Goal: Task Accomplishment & Management: Use online tool/utility

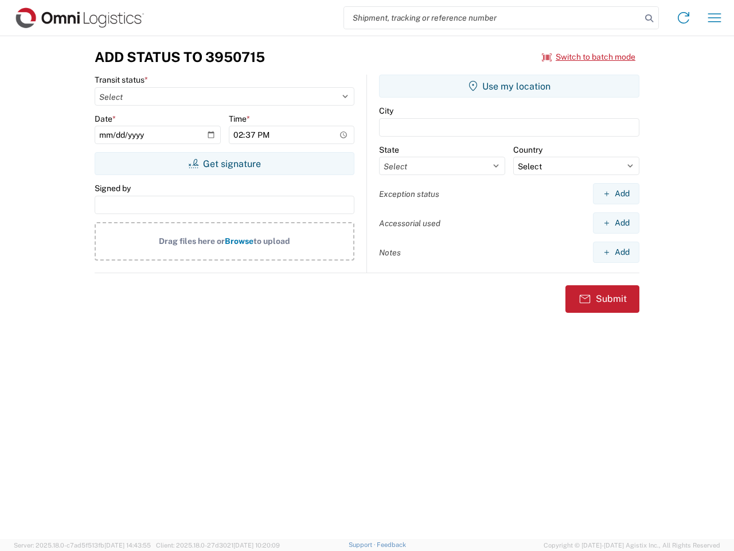
click at [493, 18] on input "search" at bounding box center [492, 18] width 297 height 22
click at [649, 18] on icon at bounding box center [649, 18] width 16 height 16
click at [684, 18] on icon at bounding box center [684, 18] width 18 height 18
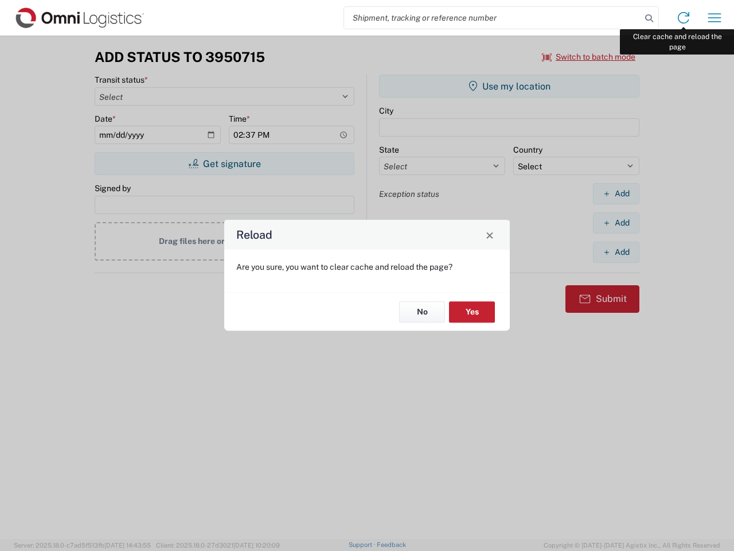
click at [715, 18] on div "Reload Are you sure, you want to clear cache and reload the page? No Yes" at bounding box center [367, 275] width 734 height 551
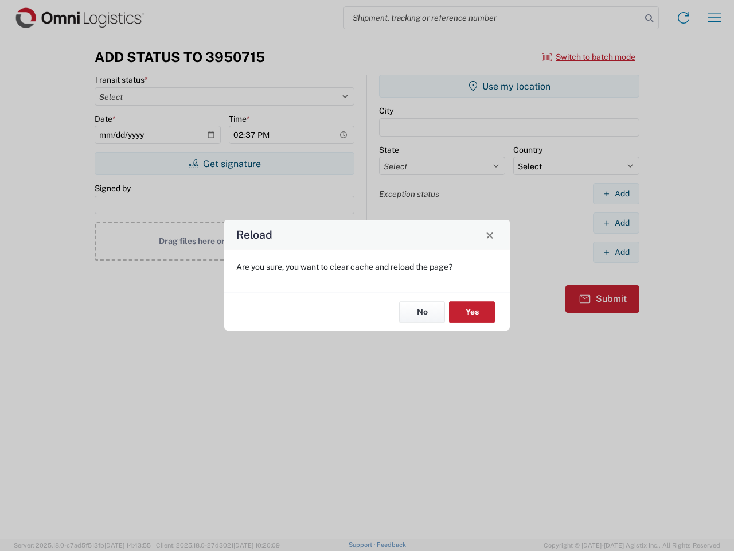
click at [589, 57] on div "Reload Are you sure, you want to clear cache and reload the page? No Yes" at bounding box center [367, 275] width 734 height 551
click at [224, 164] on div "Reload Are you sure, you want to clear cache and reload the page? No Yes" at bounding box center [367, 275] width 734 height 551
click at [509, 86] on div "Reload Are you sure, you want to clear cache and reload the page? No Yes" at bounding box center [367, 275] width 734 height 551
click at [616, 193] on div "Reload Are you sure, you want to clear cache and reload the page? No Yes" at bounding box center [367, 275] width 734 height 551
click at [616, 223] on div "Reload Are you sure, you want to clear cache and reload the page? No Yes" at bounding box center [367, 275] width 734 height 551
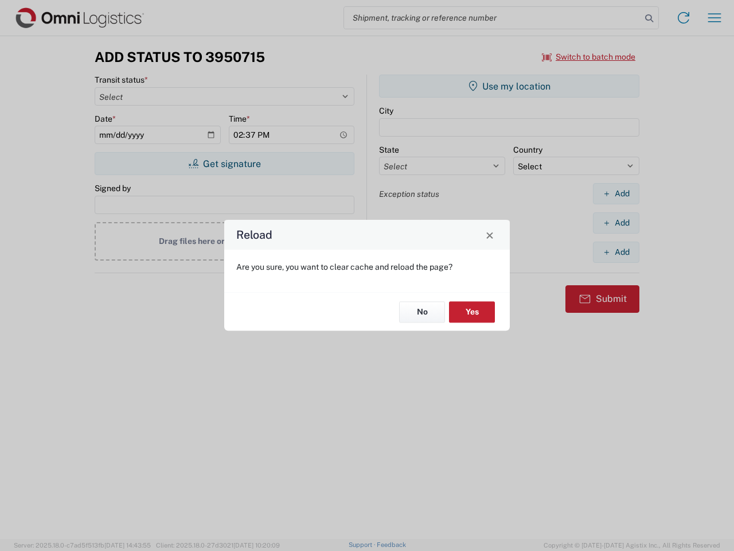
click at [616, 252] on div "Reload Are you sure, you want to clear cache and reload the page? No Yes" at bounding box center [367, 275] width 734 height 551
